Goal: Navigation & Orientation: Find specific page/section

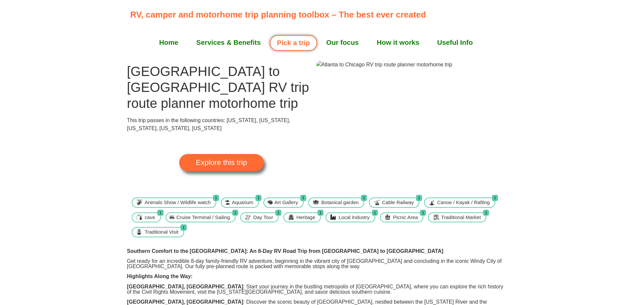
click at [429, 69] on img at bounding box center [384, 65] width 136 height 8
click at [247, 154] on link "Explore this trip" at bounding box center [221, 162] width 84 height 17
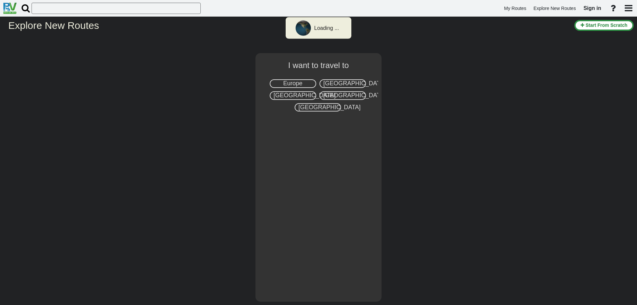
select select "number:2"
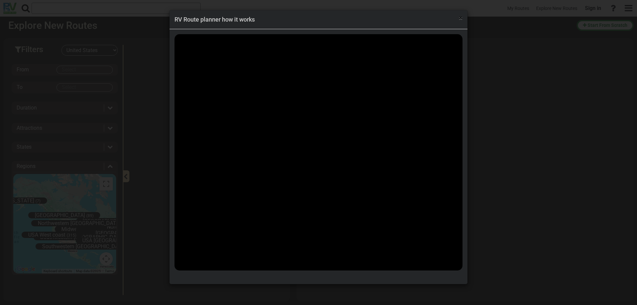
click at [459, 20] on span "×" at bounding box center [460, 18] width 4 height 8
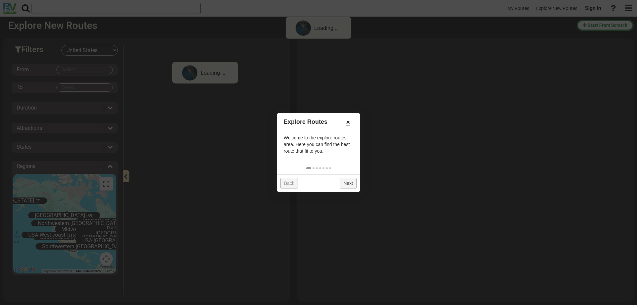
click at [347, 121] on link "×" at bounding box center [347, 121] width 11 height 11
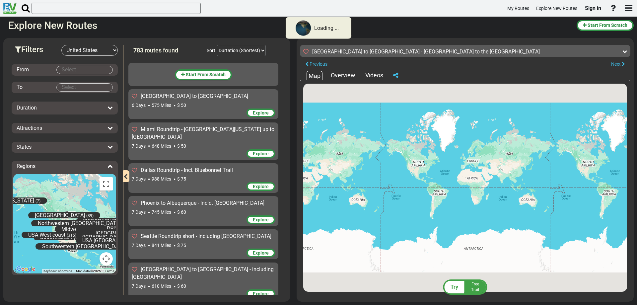
scroll to position [1160, 0]
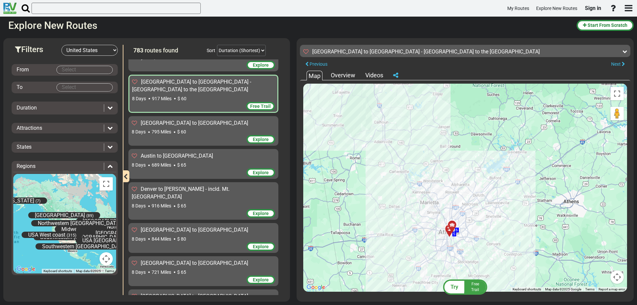
drag, startPoint x: 405, startPoint y: 172, endPoint x: 468, endPoint y: 296, distance: 138.8
click at [464, 41] on div "Try Free Trail [GEOGRAPHIC_DATA] to [GEOGRAPHIC_DATA] - [GEOGRAPHIC_DATA] to th…" at bounding box center [465, 41] width 330 height 0
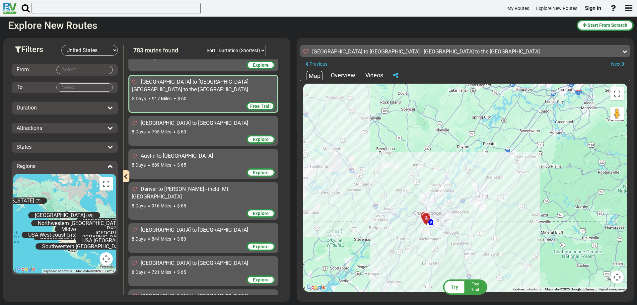
click at [424, 219] on div at bounding box center [428, 220] width 11 height 10
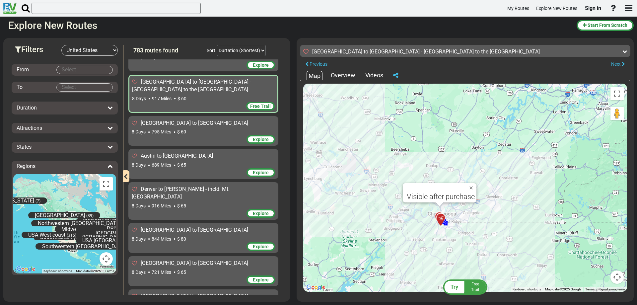
drag, startPoint x: 424, startPoint y: 219, endPoint x: 440, endPoint y: 219, distance: 15.3
click at [440, 219] on div at bounding box center [442, 220] width 11 height 10
click at [435, 215] on div at bounding box center [439, 216] width 8 height 5
click at [431, 188] on link "[URL][DOMAIN_NAME]" at bounding box center [442, 189] width 40 height 5
